Goal: Transaction & Acquisition: Purchase product/service

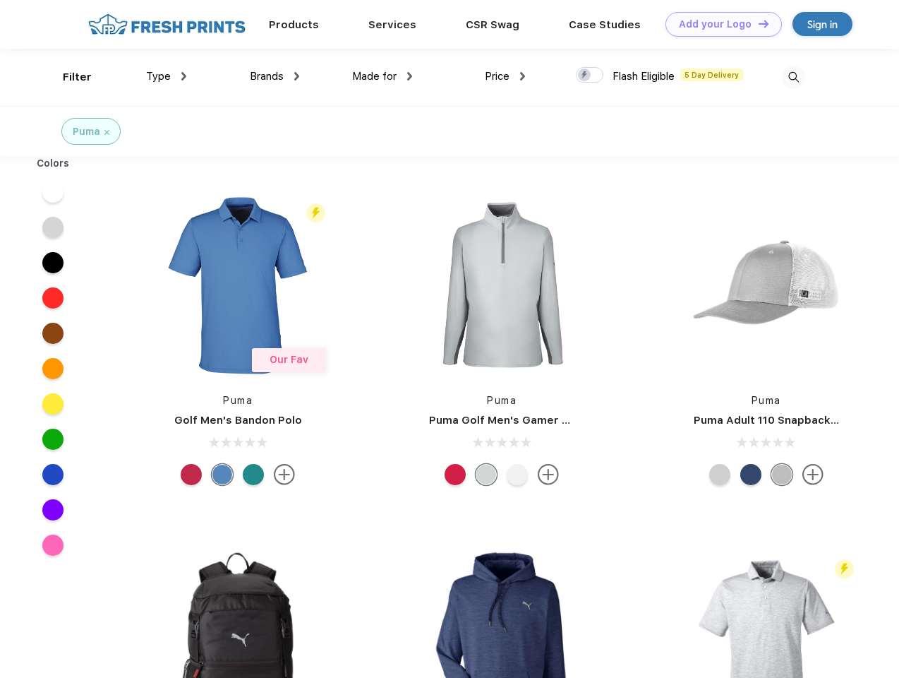
click at [719, 24] on link "Add your Logo Design Tool" at bounding box center [724, 24] width 116 height 25
click at [0, 0] on div "Design Tool" at bounding box center [0, 0] width 0 height 0
click at [757, 23] on link "Add your Logo Design Tool" at bounding box center [724, 24] width 116 height 25
click at [68, 77] on div "Filter" at bounding box center [77, 77] width 29 height 16
click at [167, 76] on span "Type" at bounding box center [158, 76] width 25 height 13
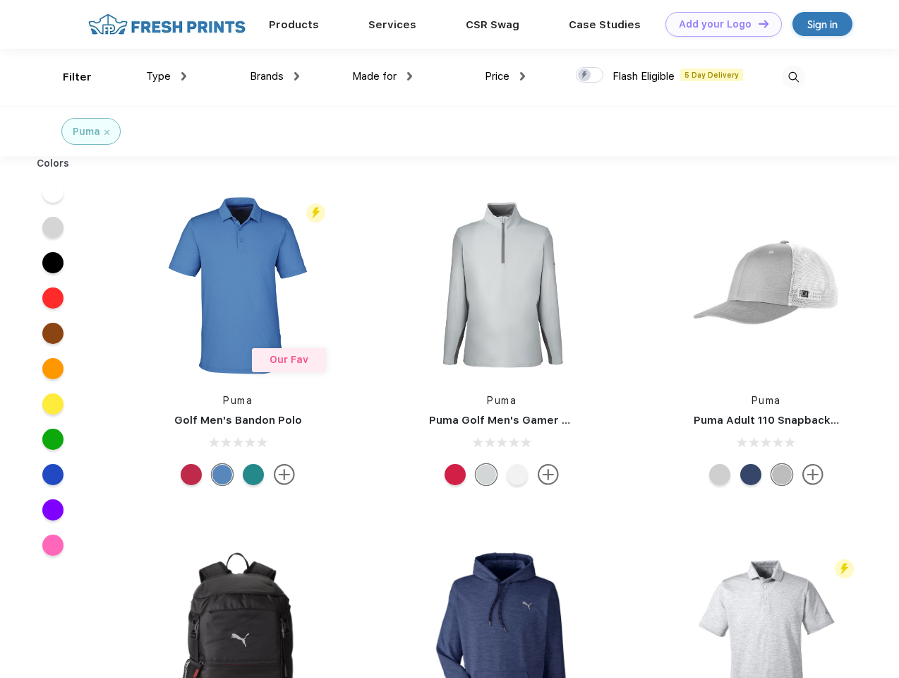
click at [275, 76] on span "Brands" at bounding box center [267, 76] width 34 height 13
click at [383, 76] on span "Made for" at bounding box center [374, 76] width 44 height 13
click at [505, 76] on span "Price" at bounding box center [497, 76] width 25 height 13
click at [590, 76] on div at bounding box center [590, 75] width 28 height 16
click at [585, 76] on input "checkbox" at bounding box center [580, 70] width 9 height 9
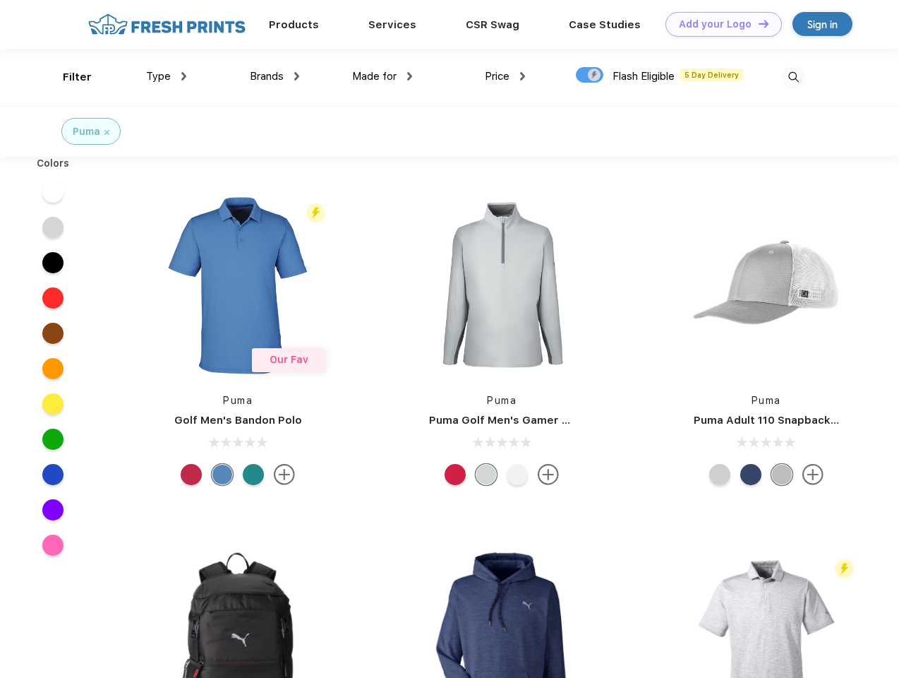
click at [793, 77] on img at bounding box center [793, 77] width 23 height 23
